Goal: Task Accomplishment & Management: Manage account settings

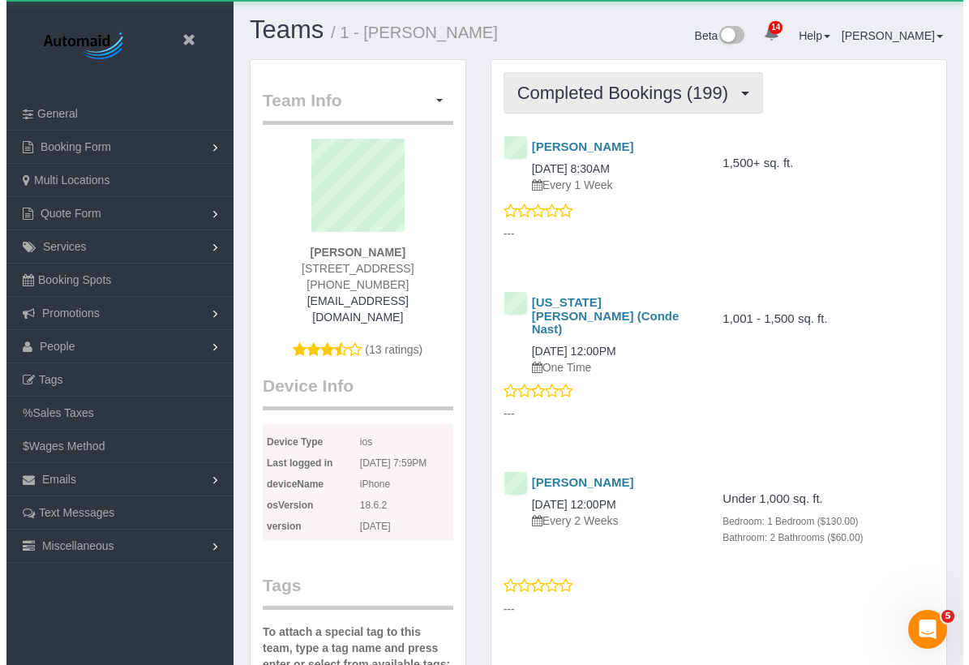
scroll to position [5141, 957]
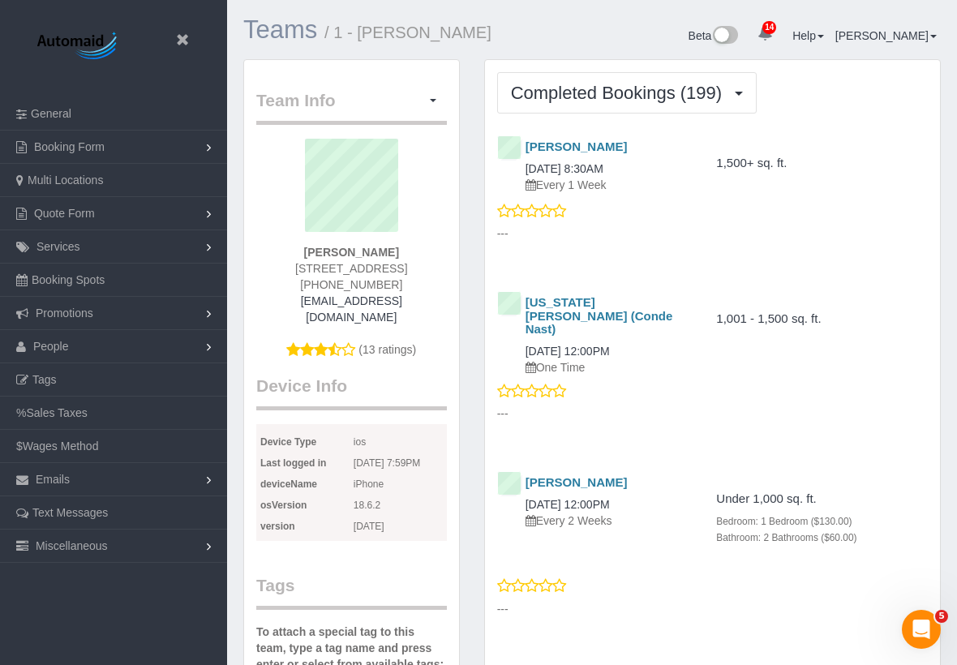
click at [274, 37] on link "Teams" at bounding box center [280, 29] width 74 height 28
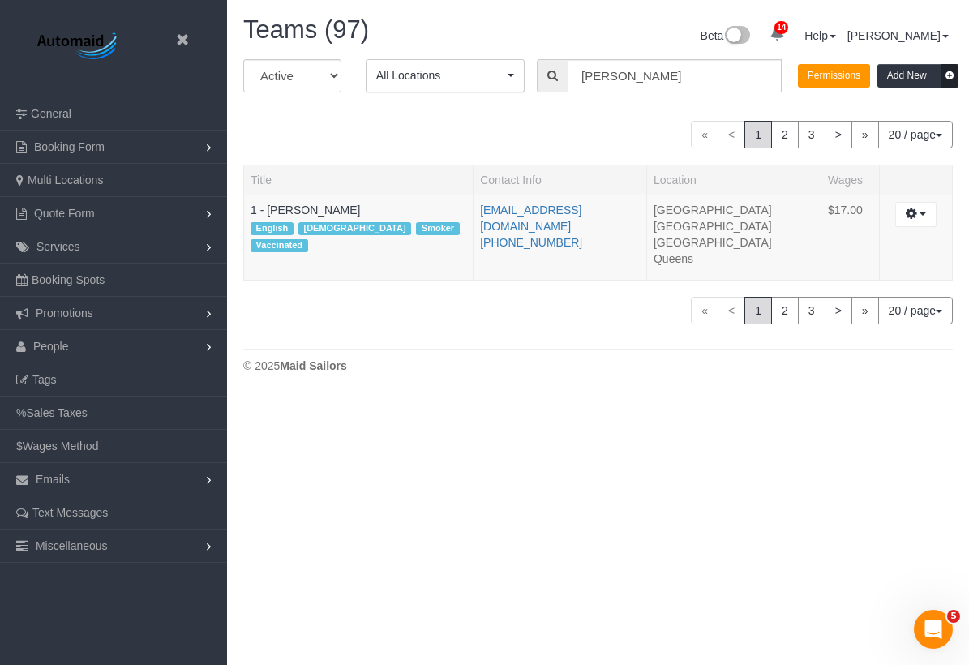
scroll to position [397, 969]
click at [667, 71] on input "julian" at bounding box center [675, 75] width 214 height 33
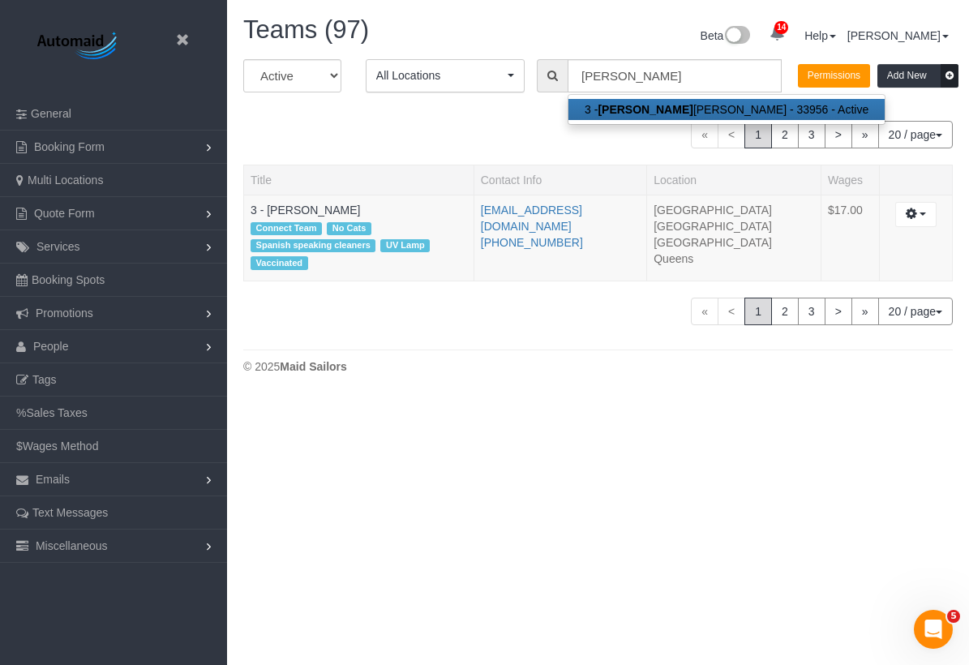
click at [663, 110] on link "3 - Isabella Simplicio - 33956 - Active" at bounding box center [726, 109] width 316 height 21
type input "3 - [PERSON_NAME]"
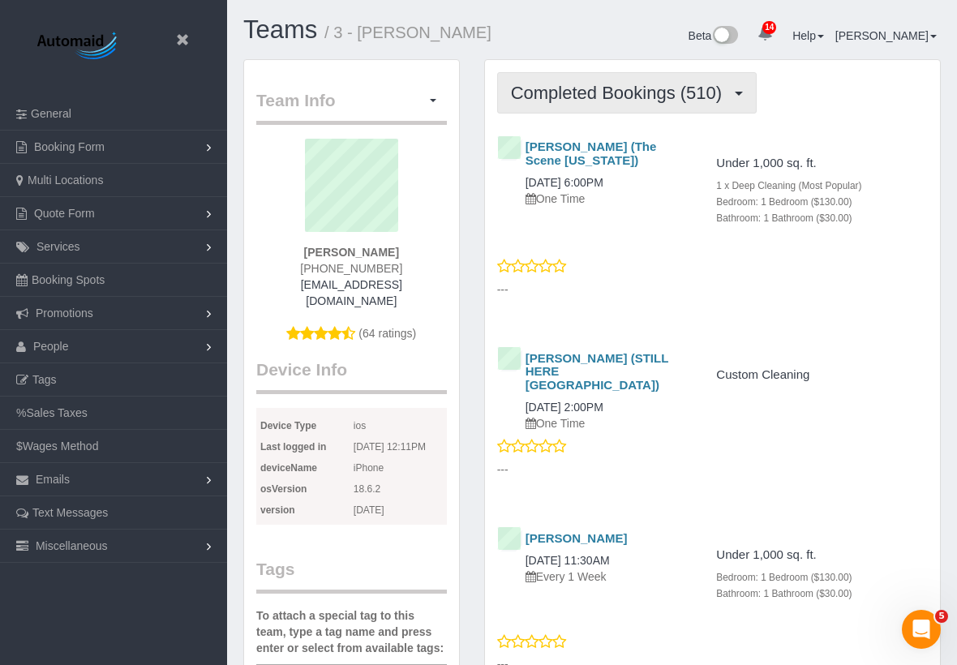
click at [642, 96] on span "Completed Bookings (510)" at bounding box center [620, 93] width 219 height 20
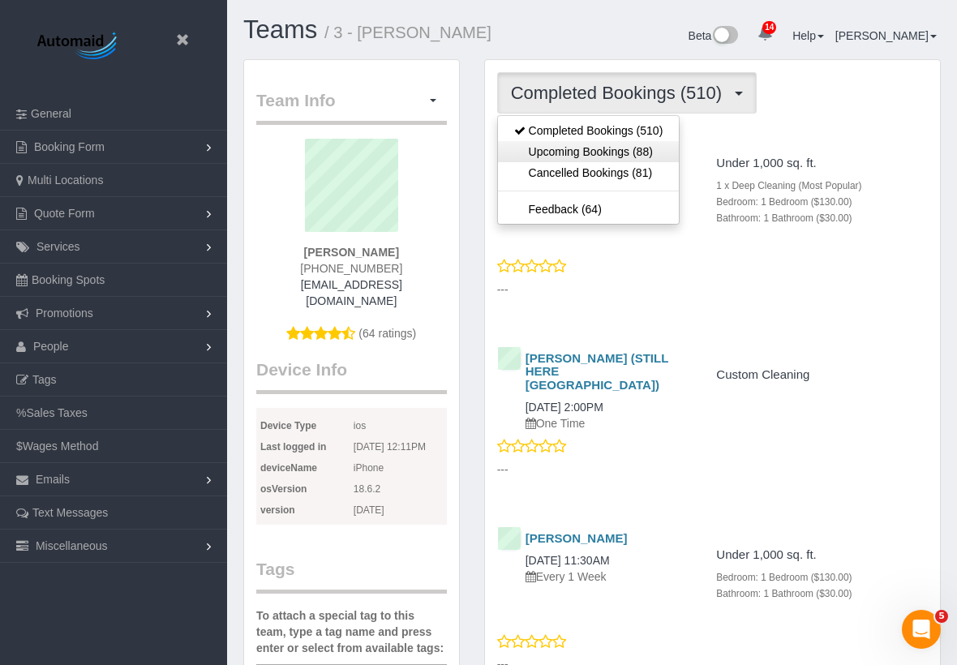
click at [624, 152] on link "Upcoming Bookings (88)" at bounding box center [589, 151] width 182 height 21
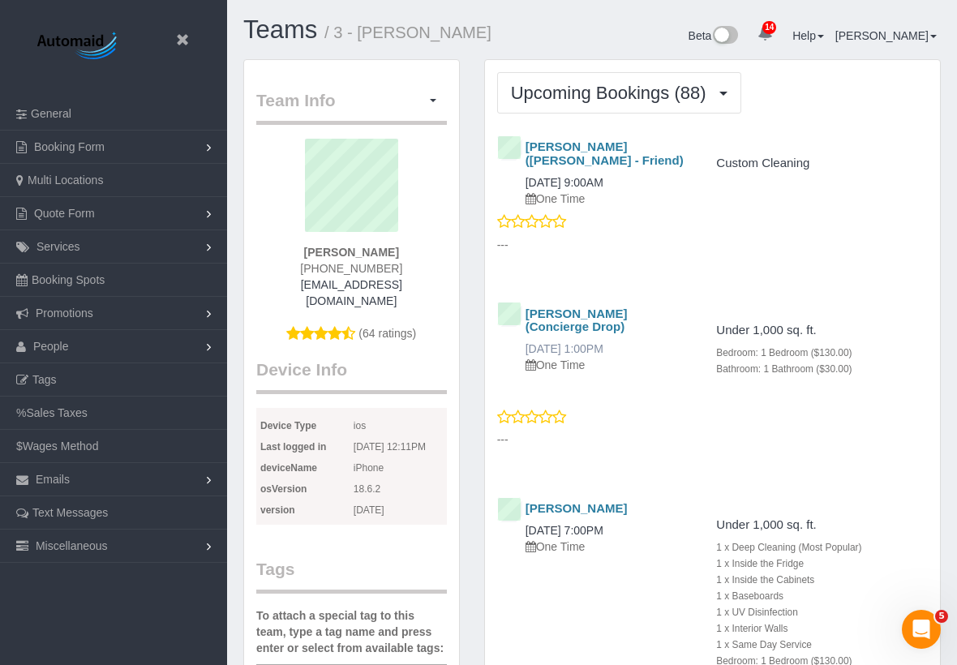
click at [598, 344] on link "09/07/2025 1:00PM" at bounding box center [564, 348] width 78 height 13
click at [552, 187] on link "09/07/2025 9:00AM" at bounding box center [564, 182] width 78 height 13
click at [603, 345] on link "09/07/2025 1:00PM" at bounding box center [564, 348] width 78 height 13
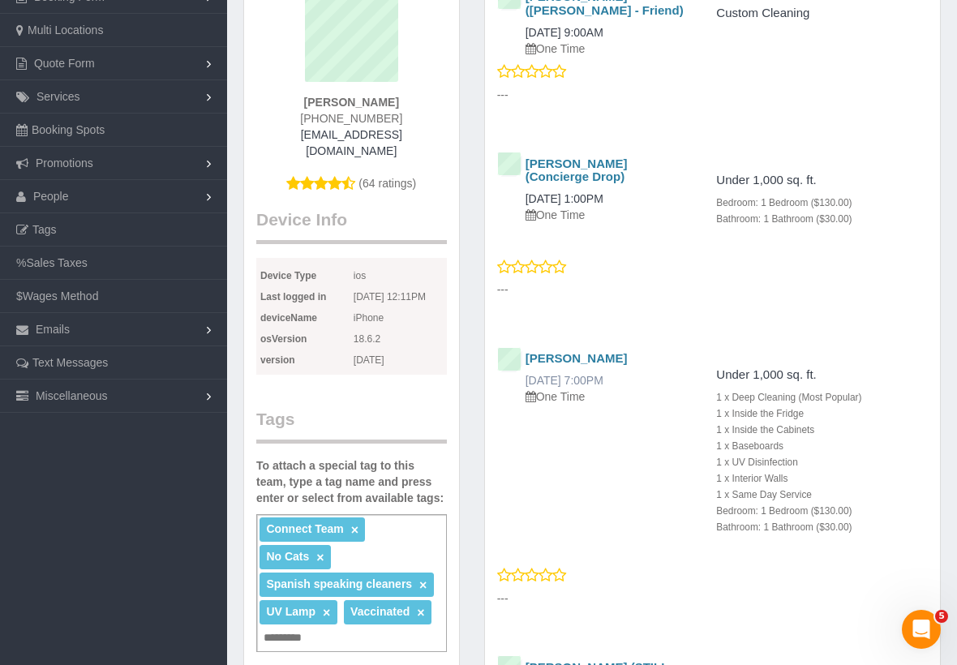
click at [603, 380] on link "09/07/2025 7:00PM" at bounding box center [564, 380] width 78 height 13
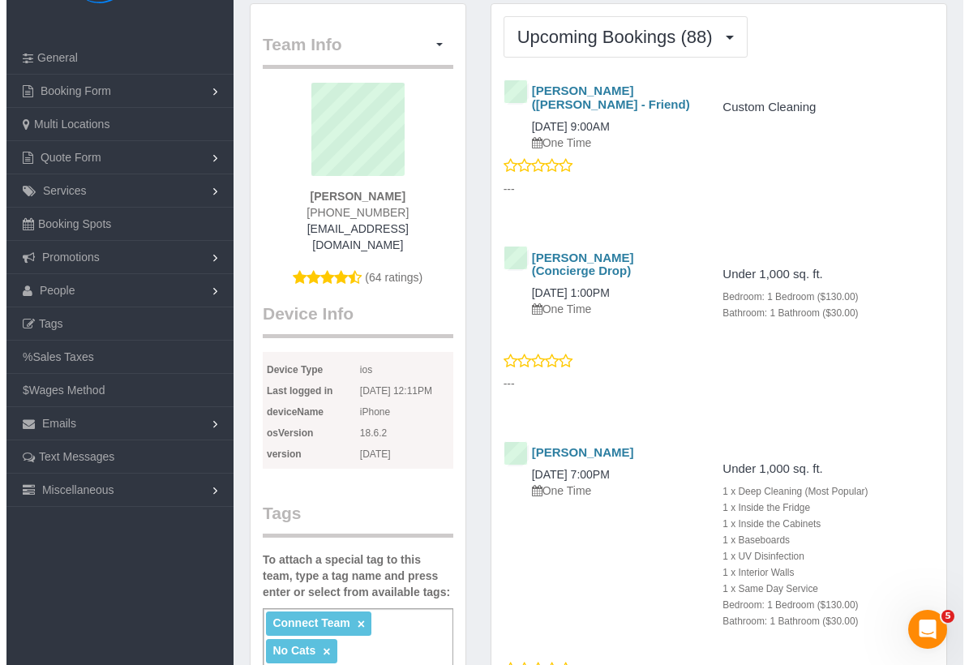
scroll to position [0, 0]
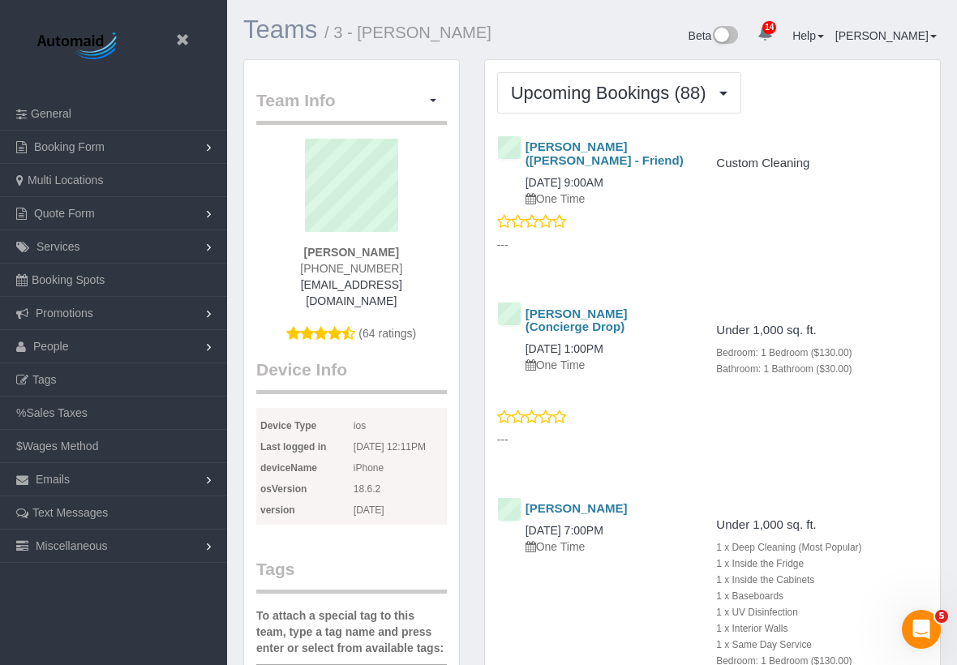
click at [301, 24] on link "Teams" at bounding box center [280, 29] width 74 height 28
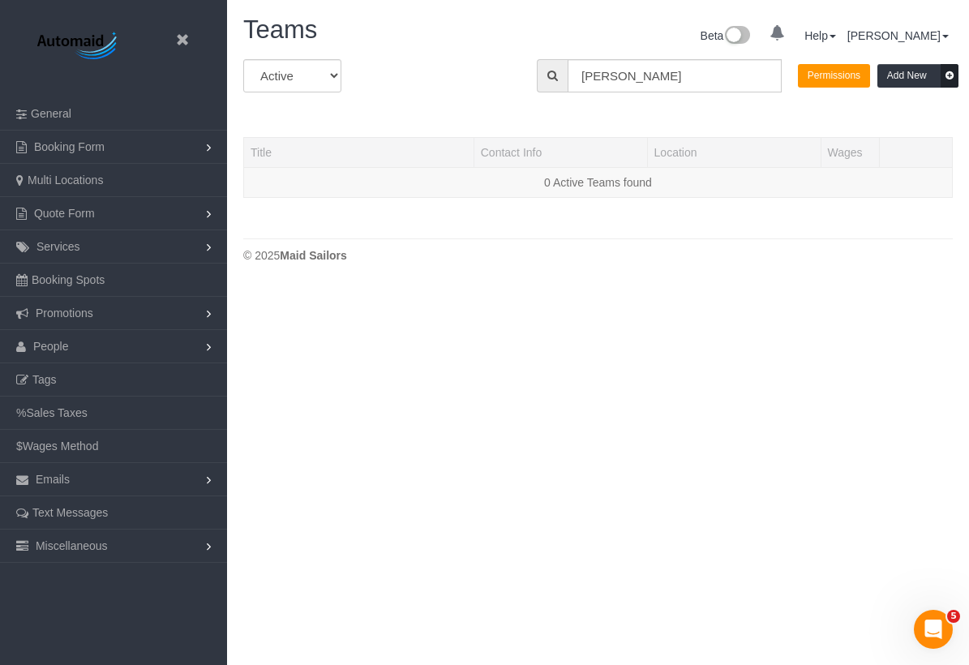
scroll to position [286, 969]
click at [710, 81] on input "isabella" at bounding box center [675, 75] width 214 height 33
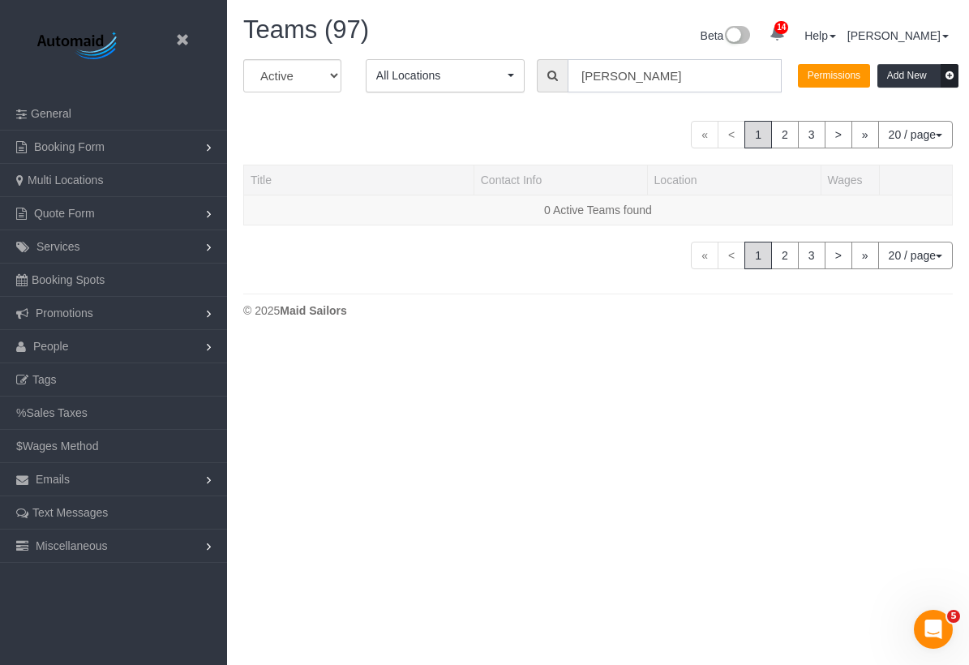
click at [710, 81] on input "isabella" at bounding box center [675, 75] width 214 height 33
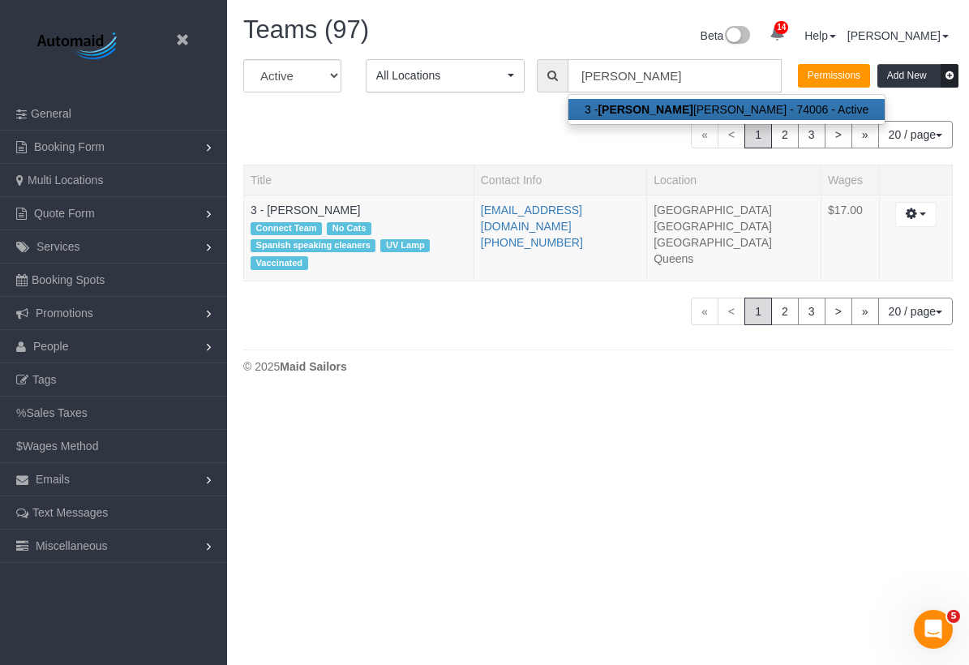
scroll to position [80711, 80124]
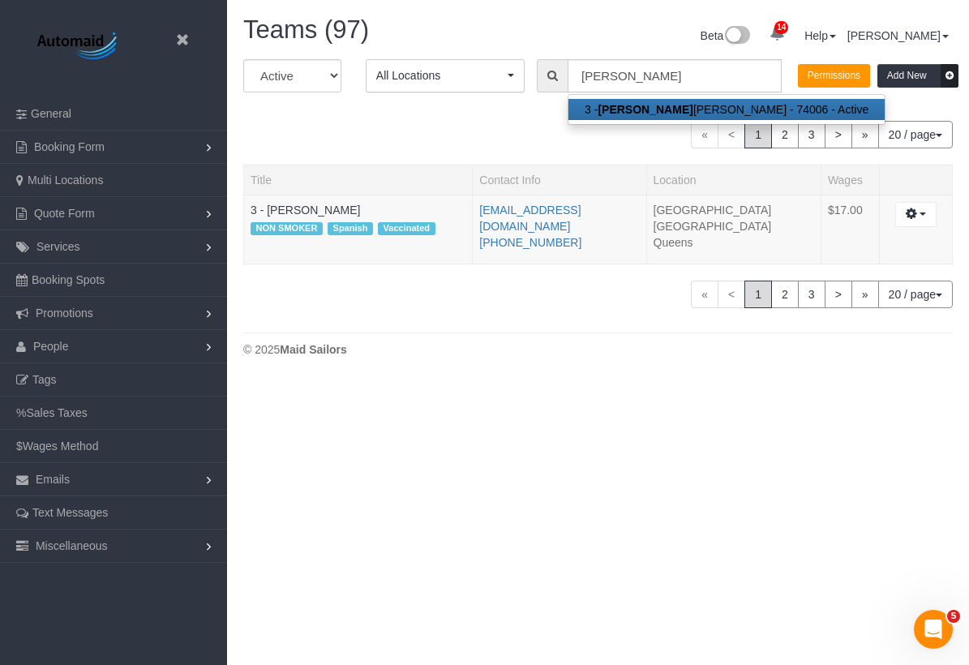
click at [694, 115] on link "3 - Maribel Campos - 74006 - Active" at bounding box center [726, 109] width 316 height 21
type input "3 - [PERSON_NAME]"
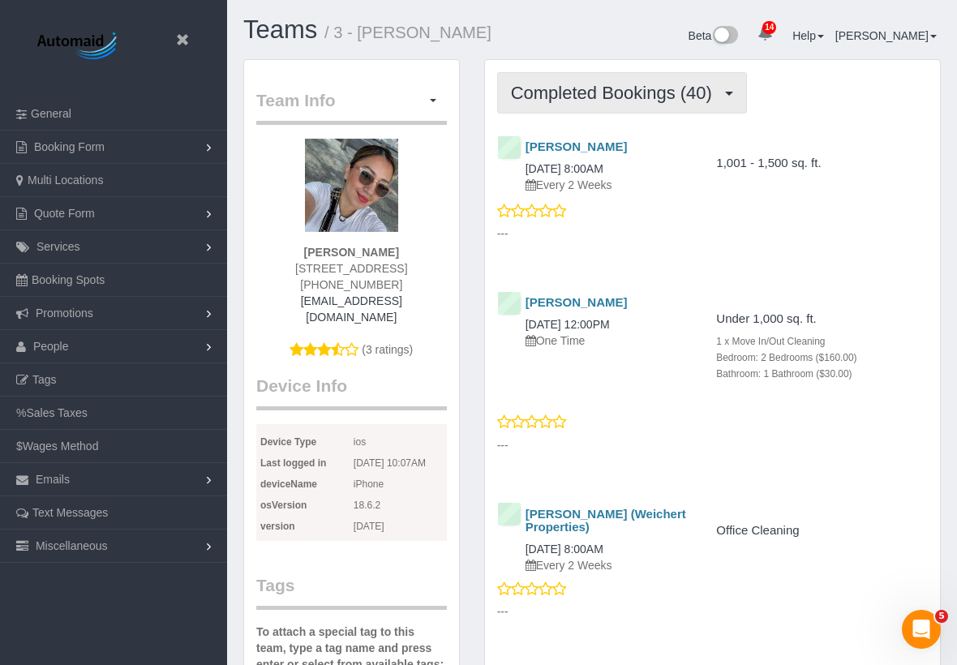
click at [541, 87] on span "Completed Bookings (40)" at bounding box center [615, 93] width 209 height 20
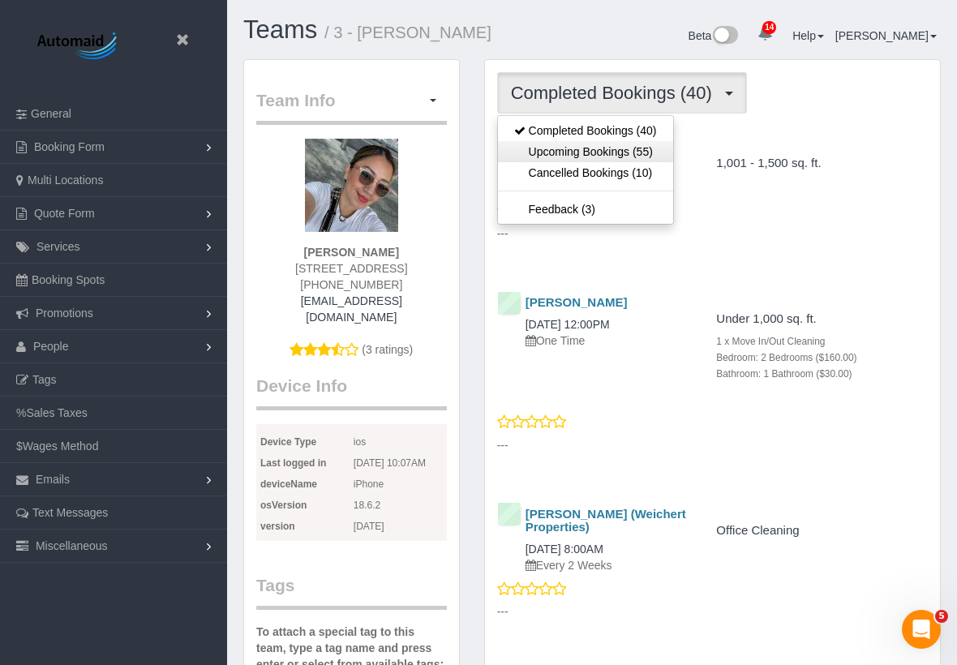
click at [575, 150] on link "Upcoming Bookings (55)" at bounding box center [585, 151] width 175 height 21
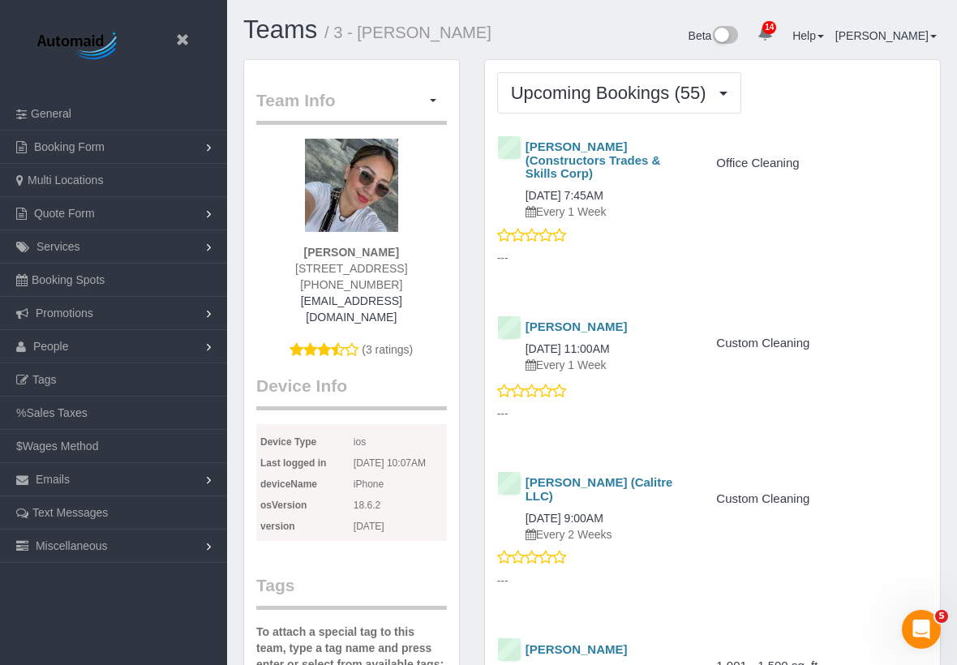
scroll to position [27, 0]
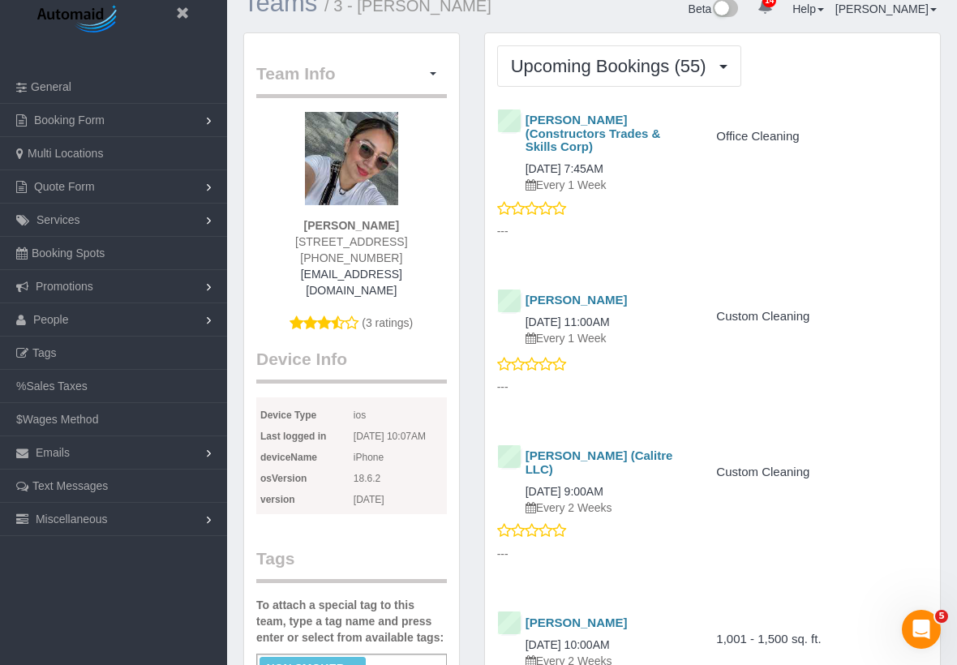
click at [298, 16] on link "Teams" at bounding box center [280, 3] width 74 height 28
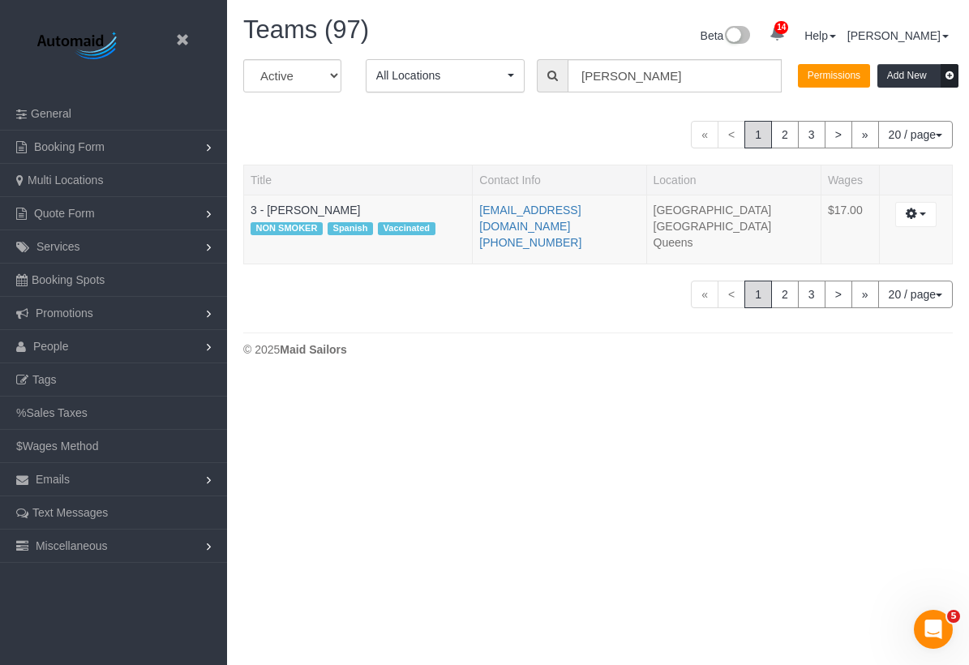
scroll to position [381, 969]
click at [636, 75] on input "maribel" at bounding box center [675, 75] width 214 height 33
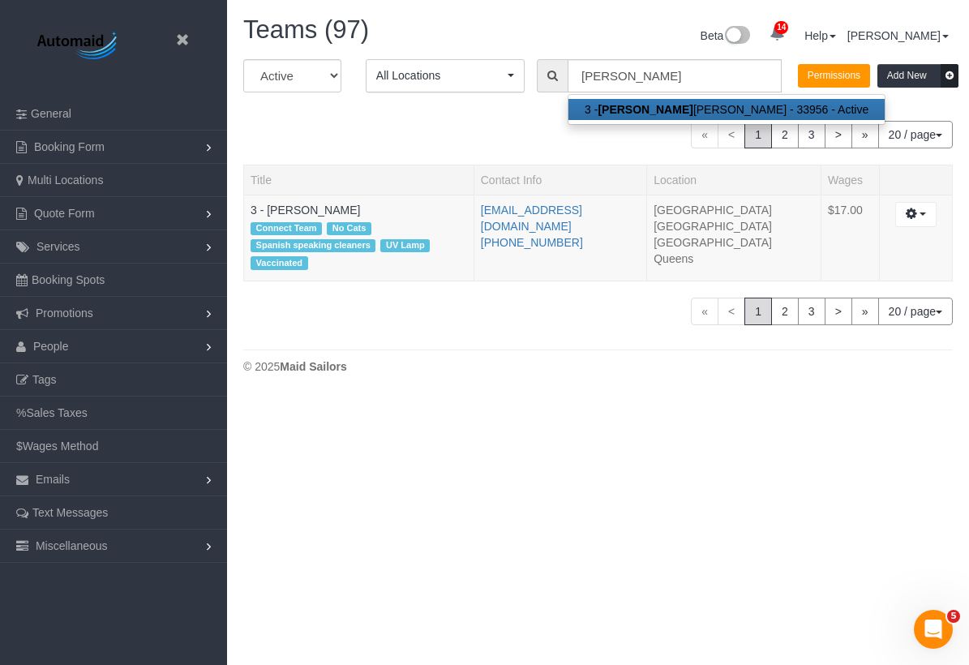
click at [634, 112] on strong "Isabella" at bounding box center [645, 109] width 95 height 13
type input "3 - [PERSON_NAME]"
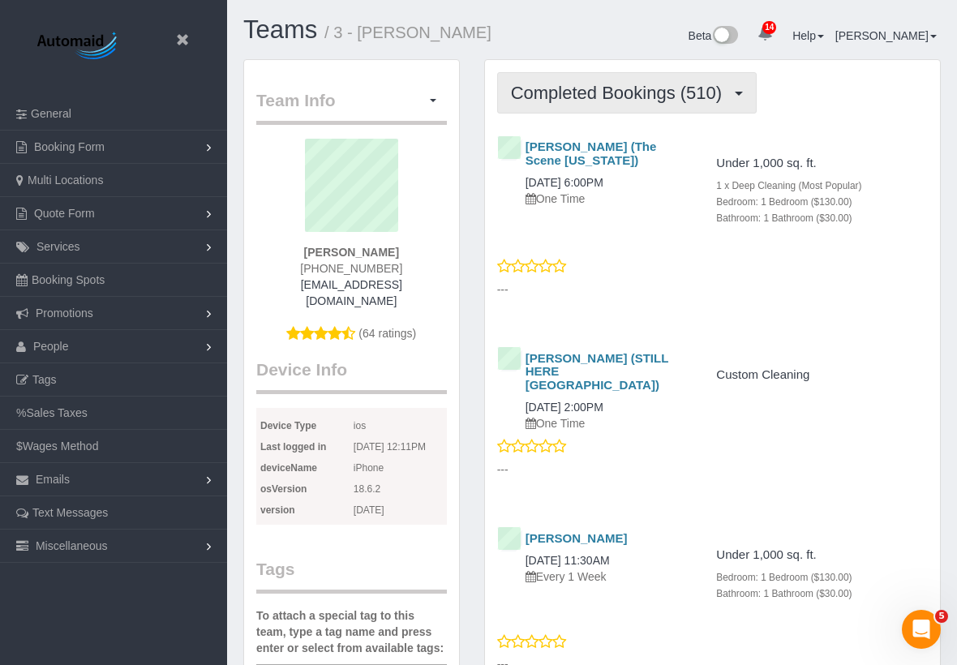
click at [605, 72] on button "Completed Bookings (510)" at bounding box center [627, 92] width 260 height 41
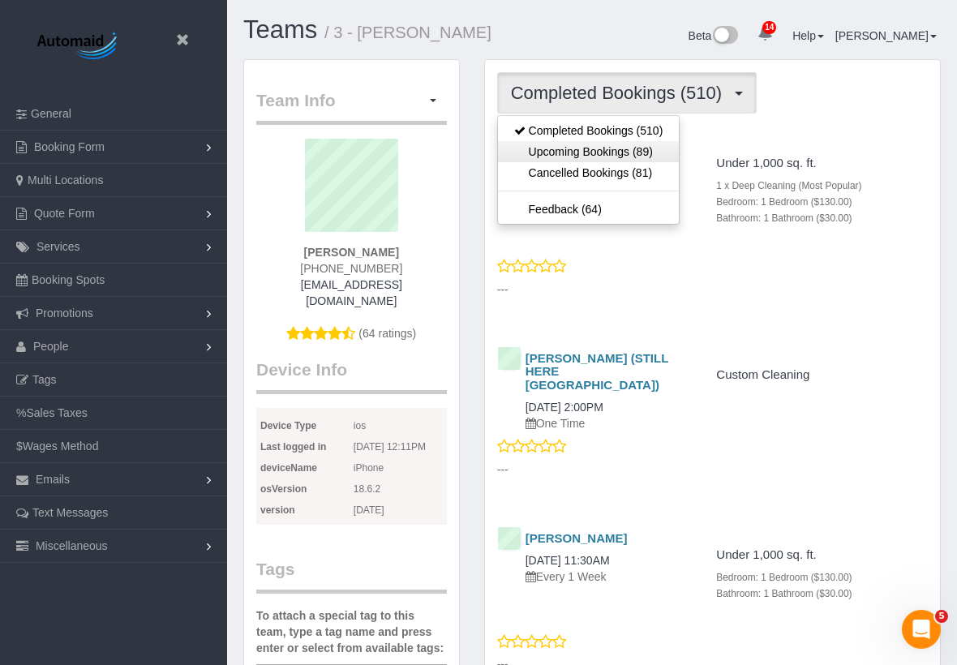
click at [594, 148] on link "Upcoming Bookings (89)" at bounding box center [589, 151] width 182 height 21
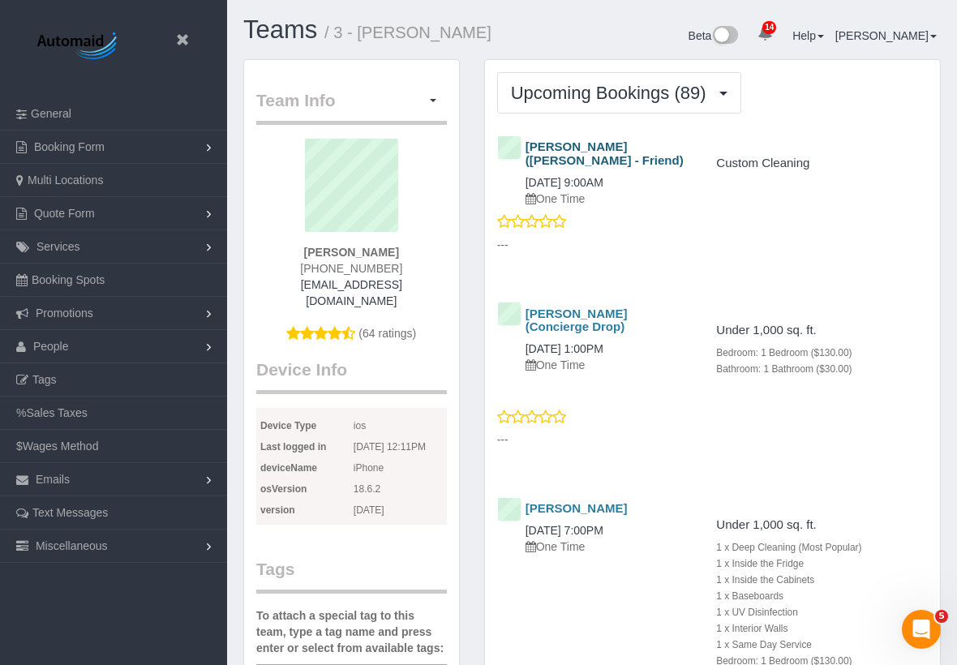
scroll to position [76180, 80136]
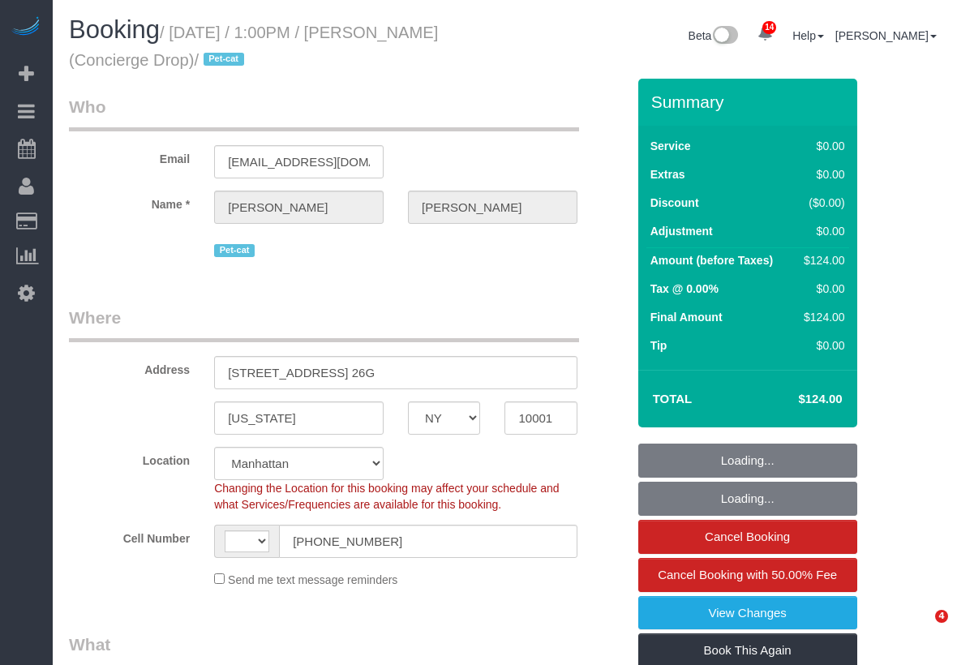
select select "NY"
select select "1"
select select "string:US"
select select "spot1"
select select "number:89"
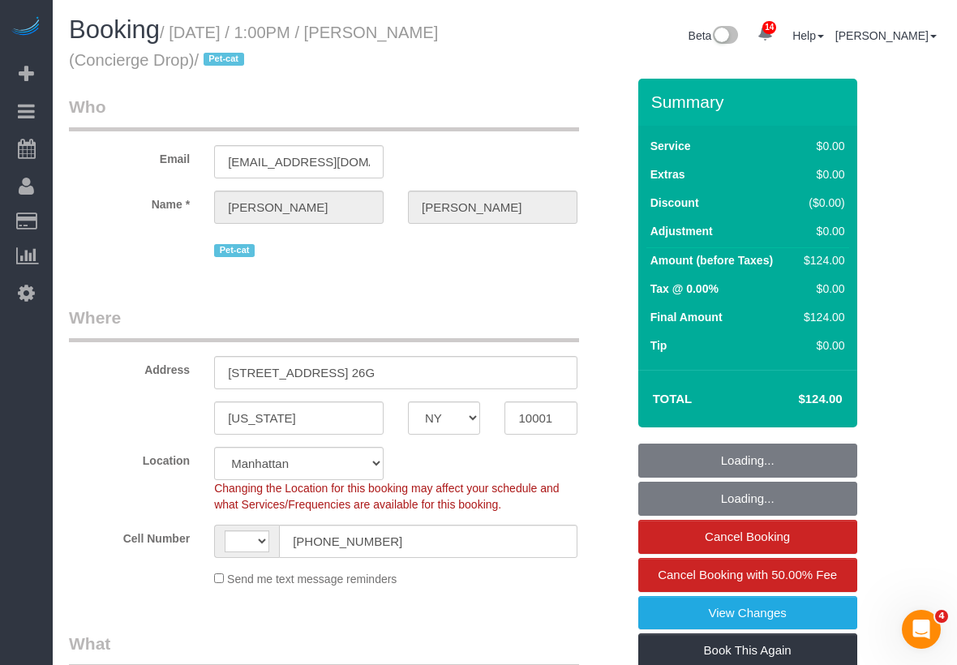
select select "number:90"
select select "number:15"
select select "number:5"
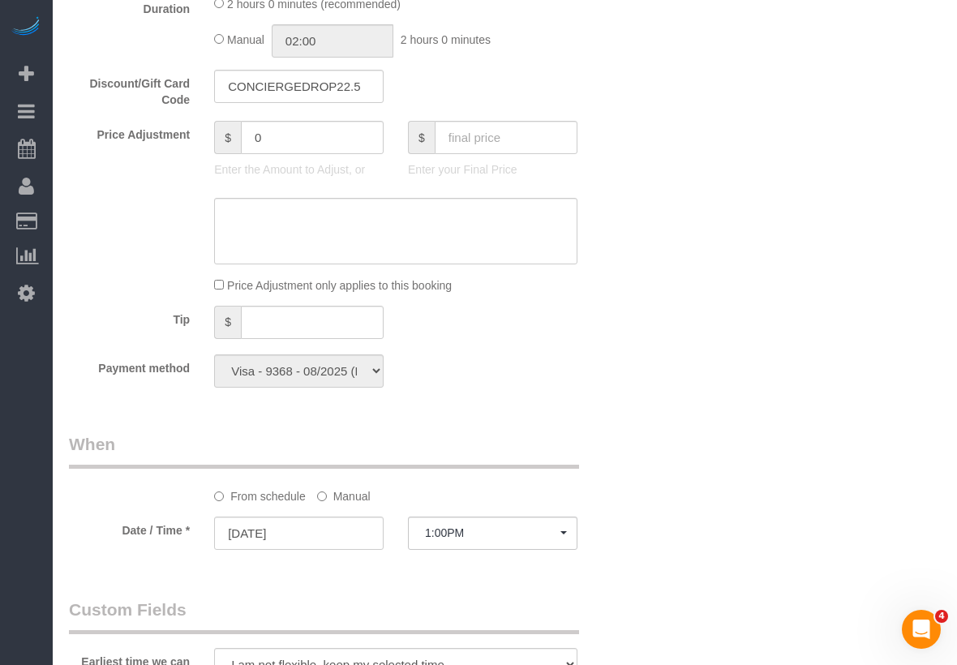
scroll to position [906, 0]
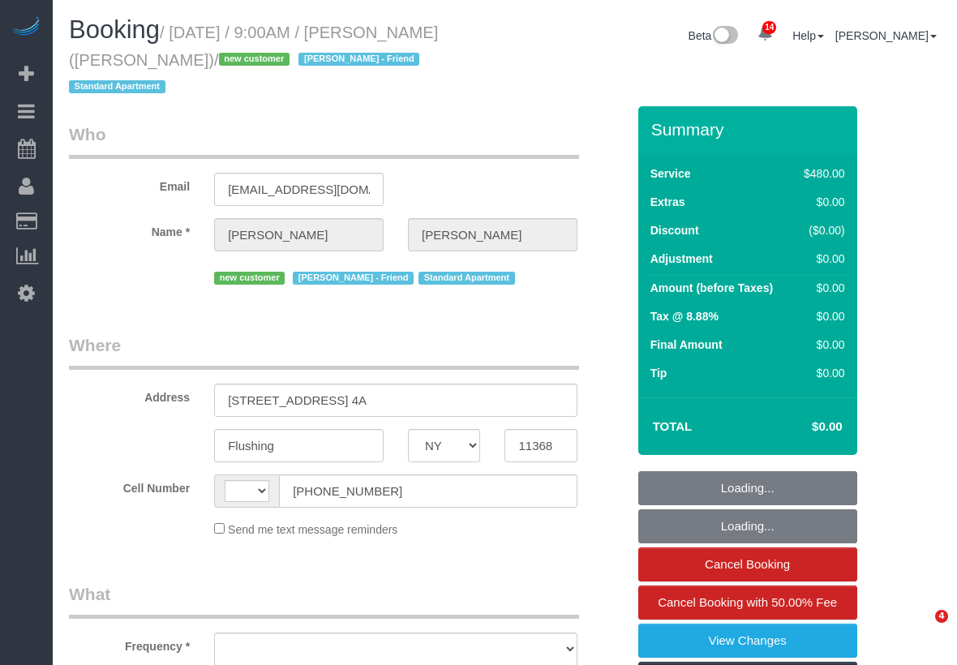
select select "NY"
select select "string:US"
select select "object:762"
select select "2"
select select "180"
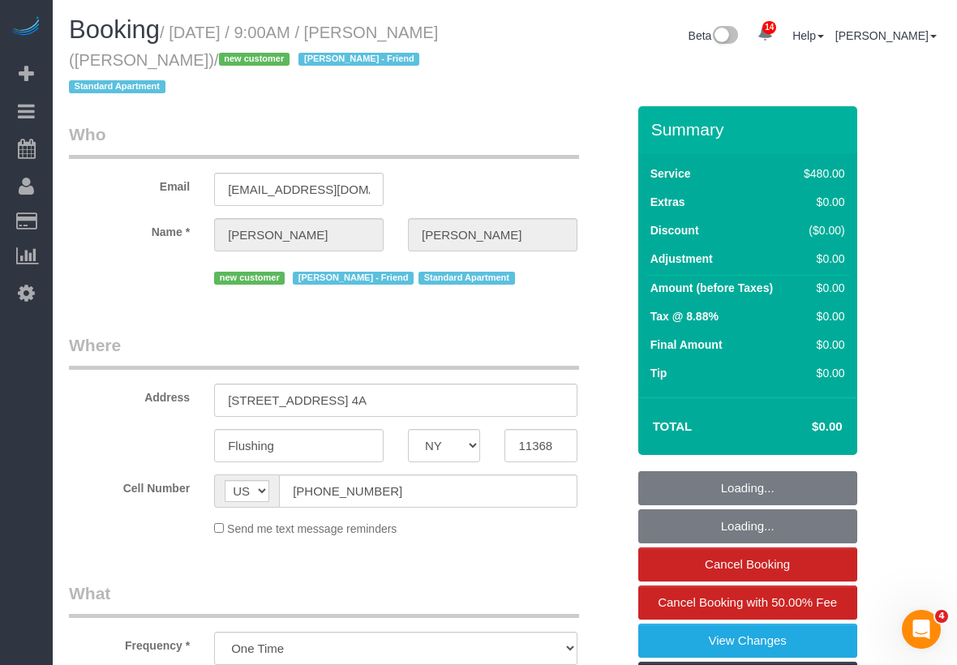
select select "spot1"
select select "number:56"
select select "number:77"
select select "number:15"
select select "number:5"
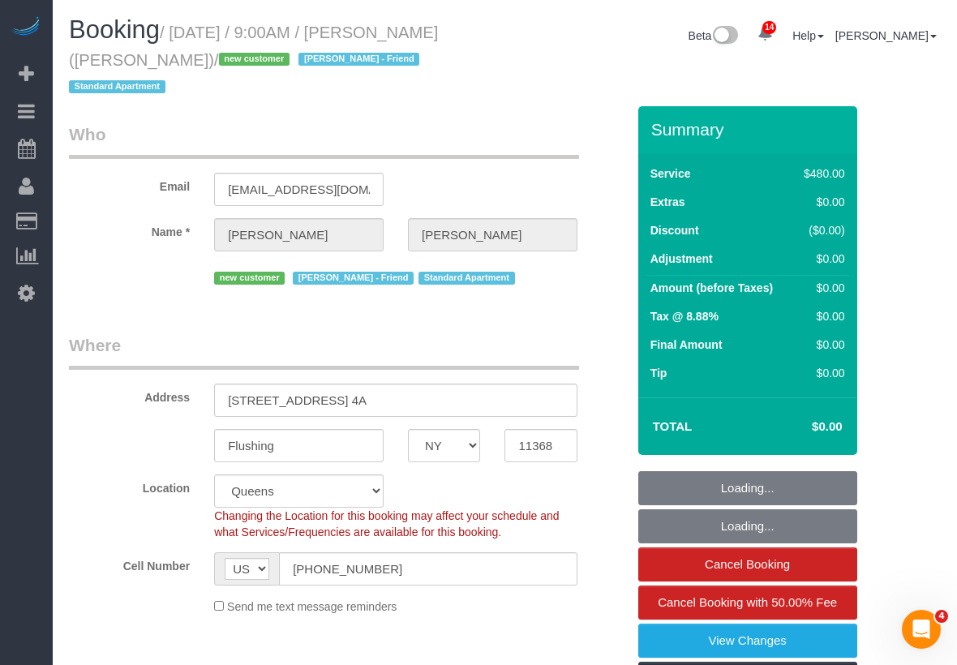
select select "object:1422"
select select "string:stripe-pm_1RwEEs4VGloSiKo7d6IUqcr0"
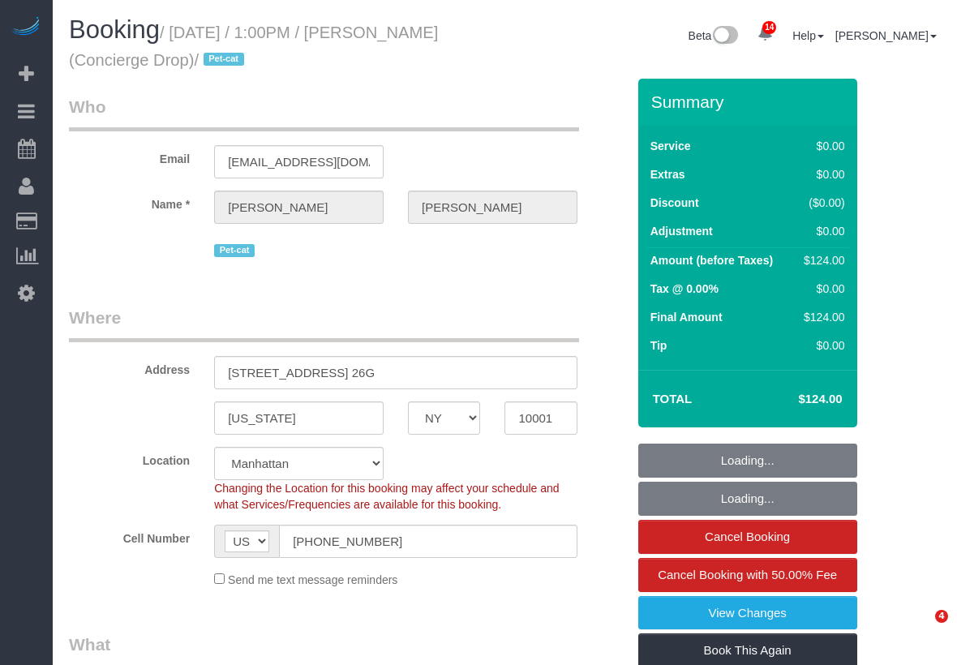
select select "NY"
select select "number:89"
select select "number:90"
select select "number:15"
select select "number:5"
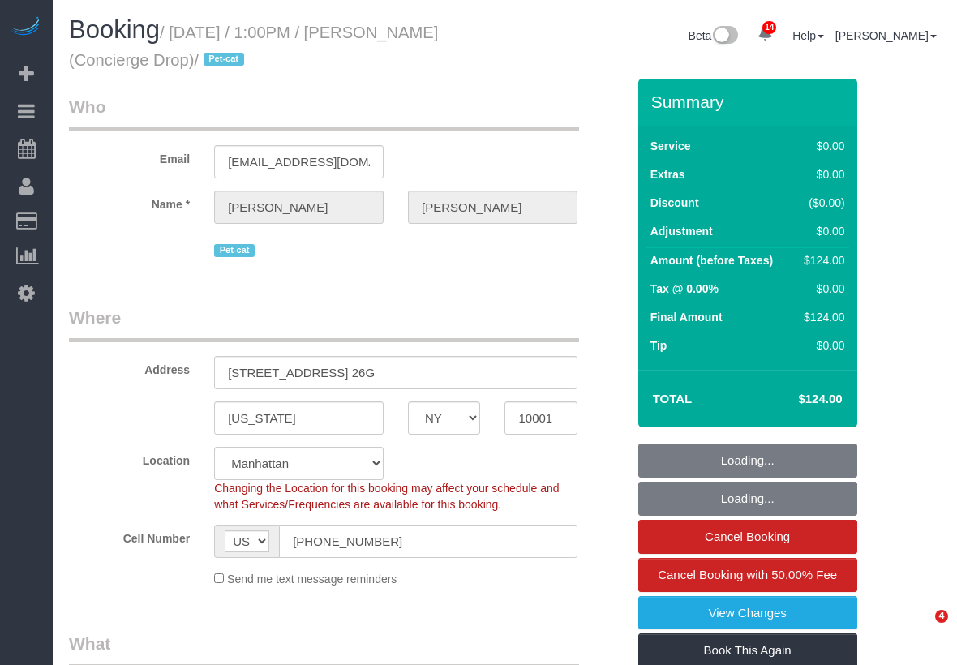
select select "string:stripe-pm_1RaQn24VGloSiKo7zeOF73Wj"
select select "1"
select select "object:1004"
select select "spot1"
select select "1"
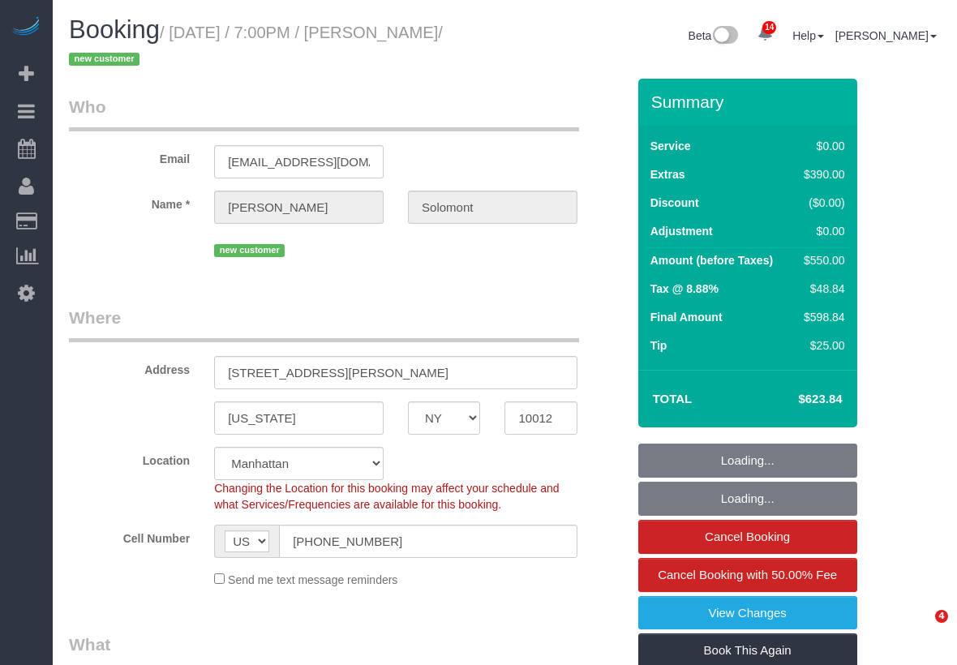
select select "NY"
select select "1"
select select "object:867"
select select "number:56"
select select "number:90"
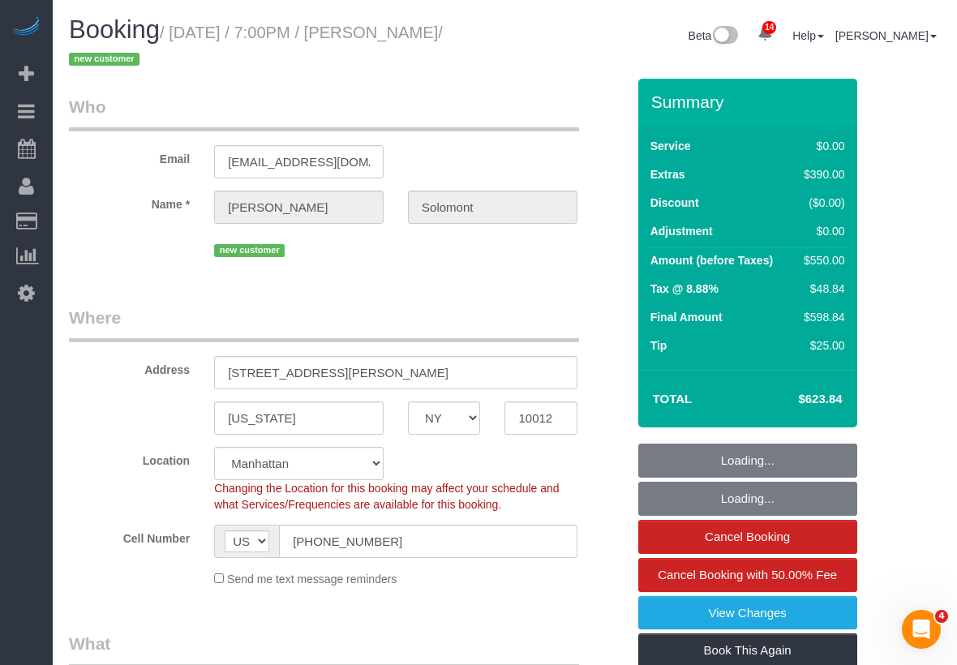
select select "number:15"
select select "number:7"
select select "string:stripe-pm_1S4eHK4VGloSiKo768nkC31s"
select select "spot1"
select select "1"
